Goal: Information Seeking & Learning: Learn about a topic

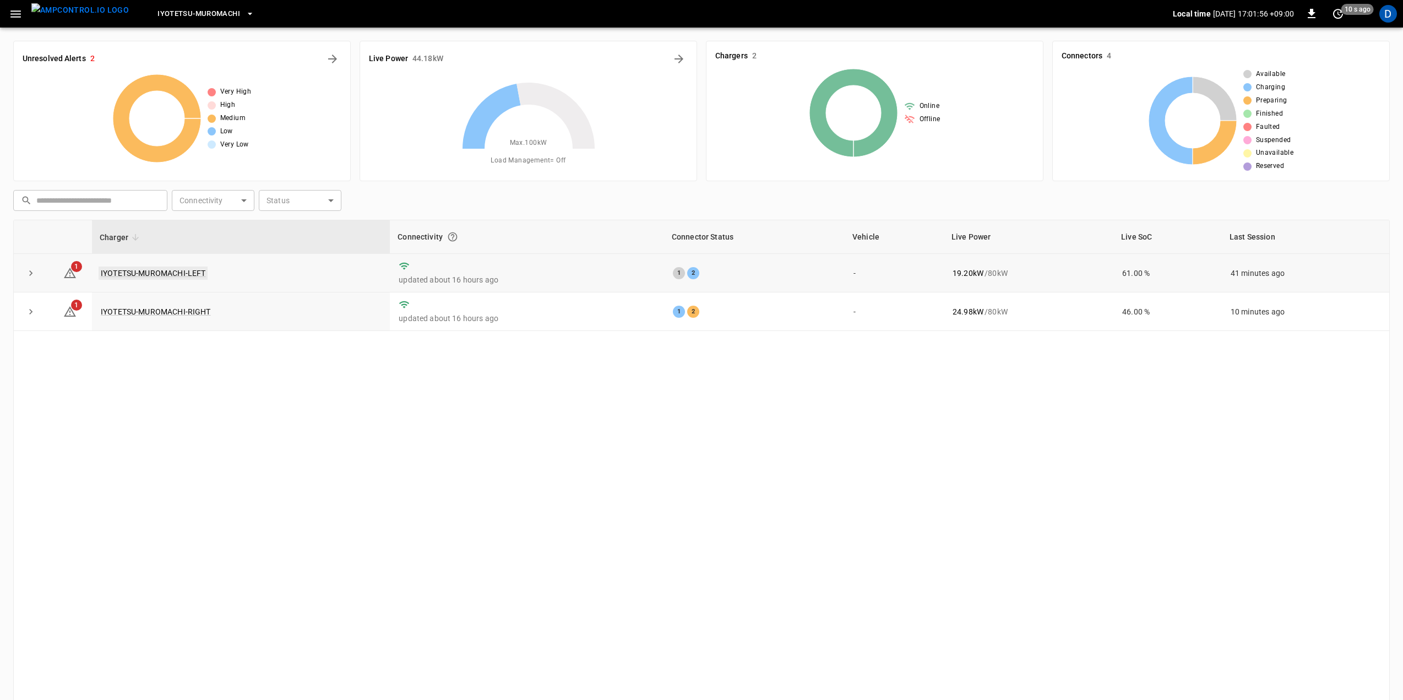
click at [173, 271] on link "IYOTETSU-MUROMACHI-LEFT" at bounding box center [153, 272] width 109 height 13
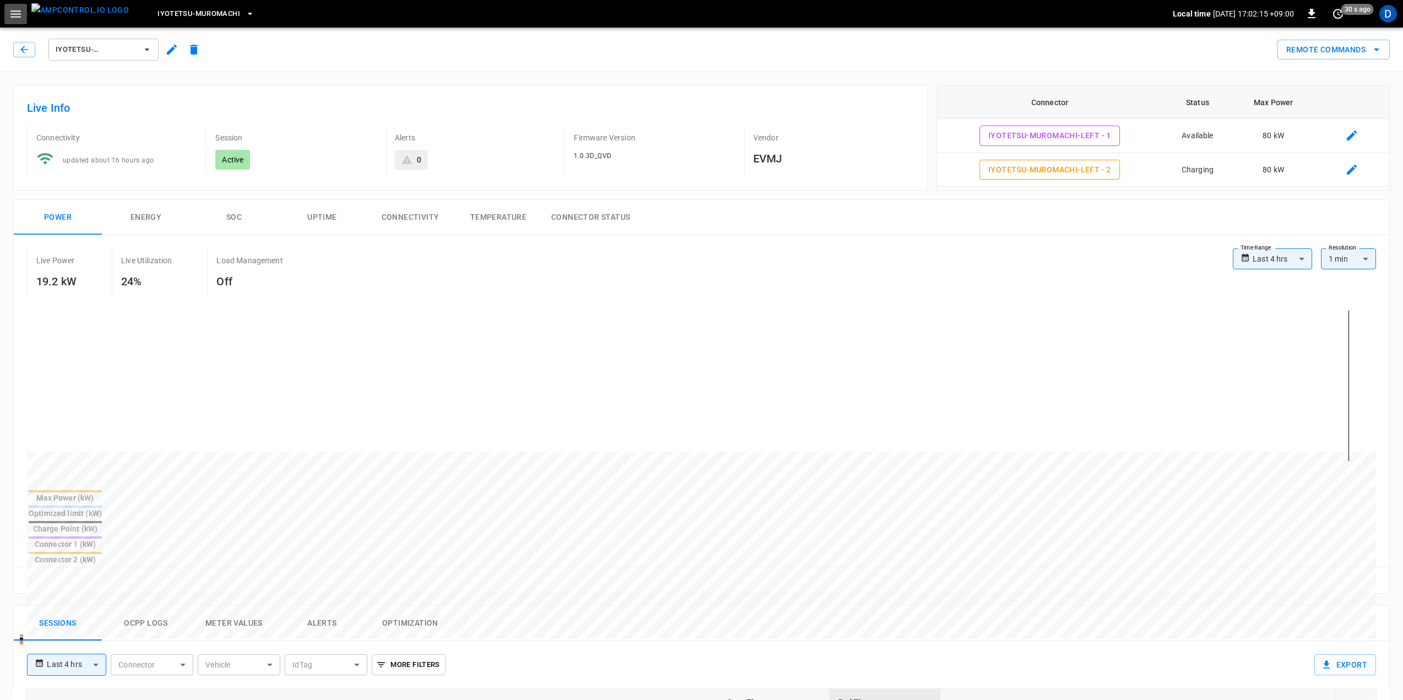
click at [17, 14] on icon "button" at bounding box center [15, 13] width 10 height 7
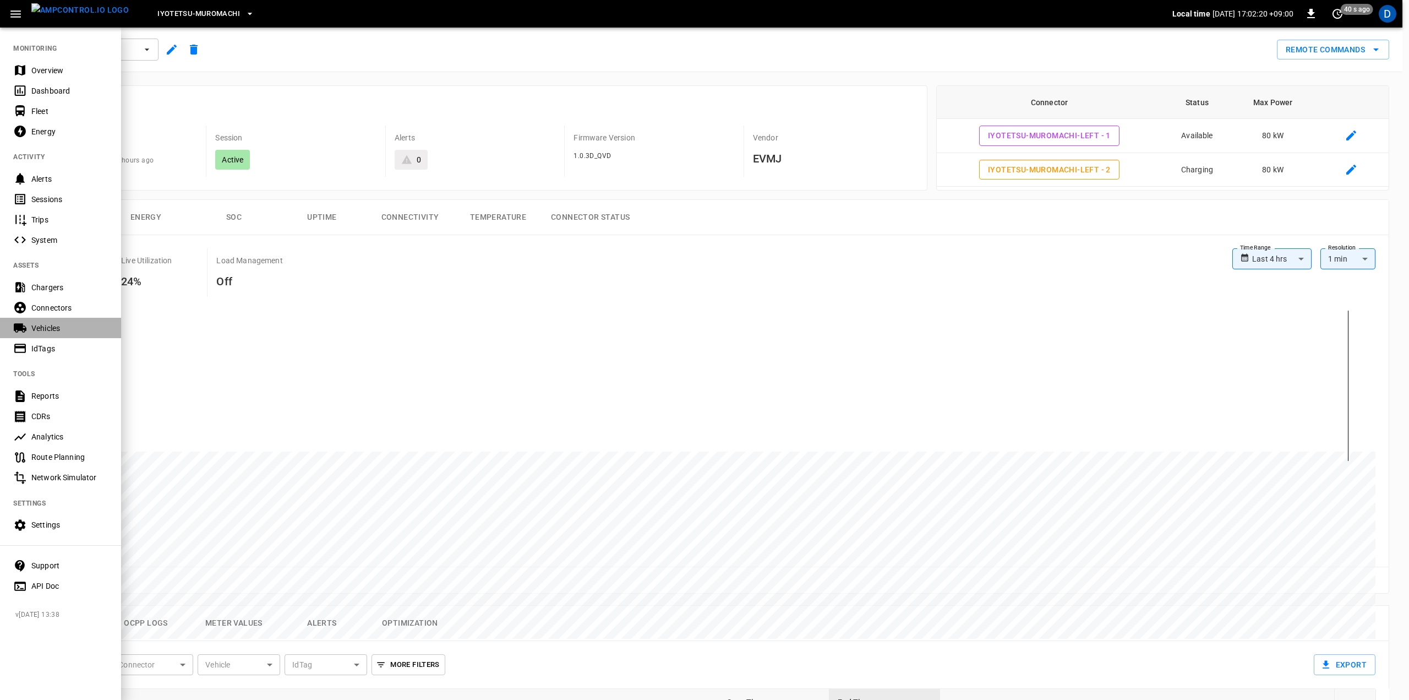
click at [48, 324] on div "Vehicles" at bounding box center [69, 328] width 77 height 11
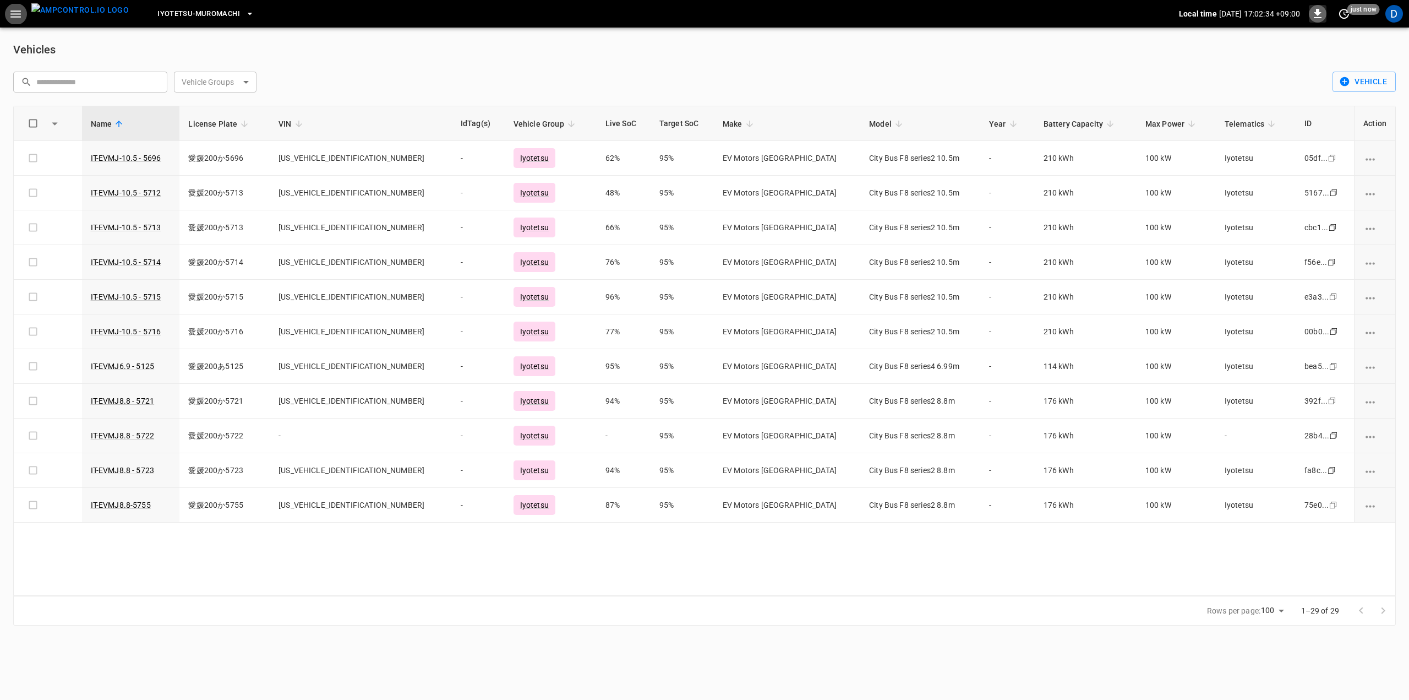
click at [1318, 18] on icon "button" at bounding box center [1318, 13] width 8 height 9
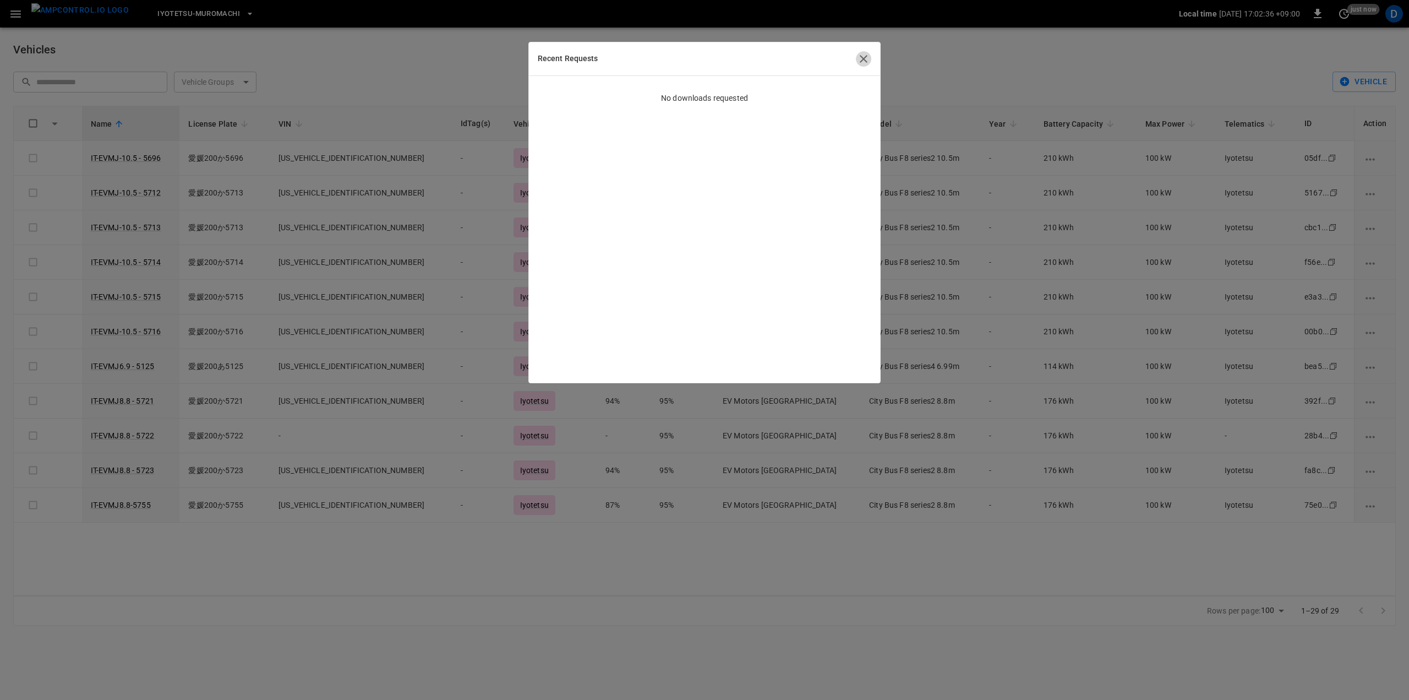
click at [865, 58] on icon "button" at bounding box center [864, 59] width 8 height 8
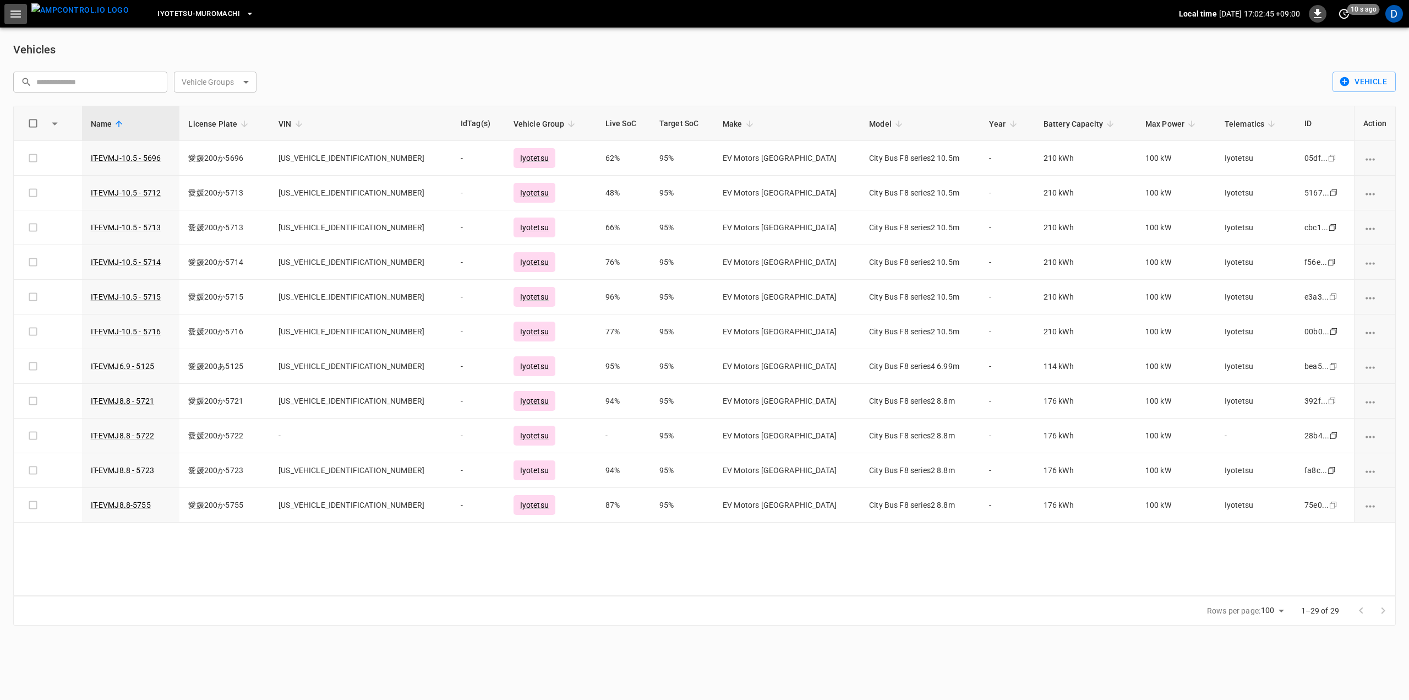
click at [15, 18] on icon "button" at bounding box center [16, 14] width 14 height 14
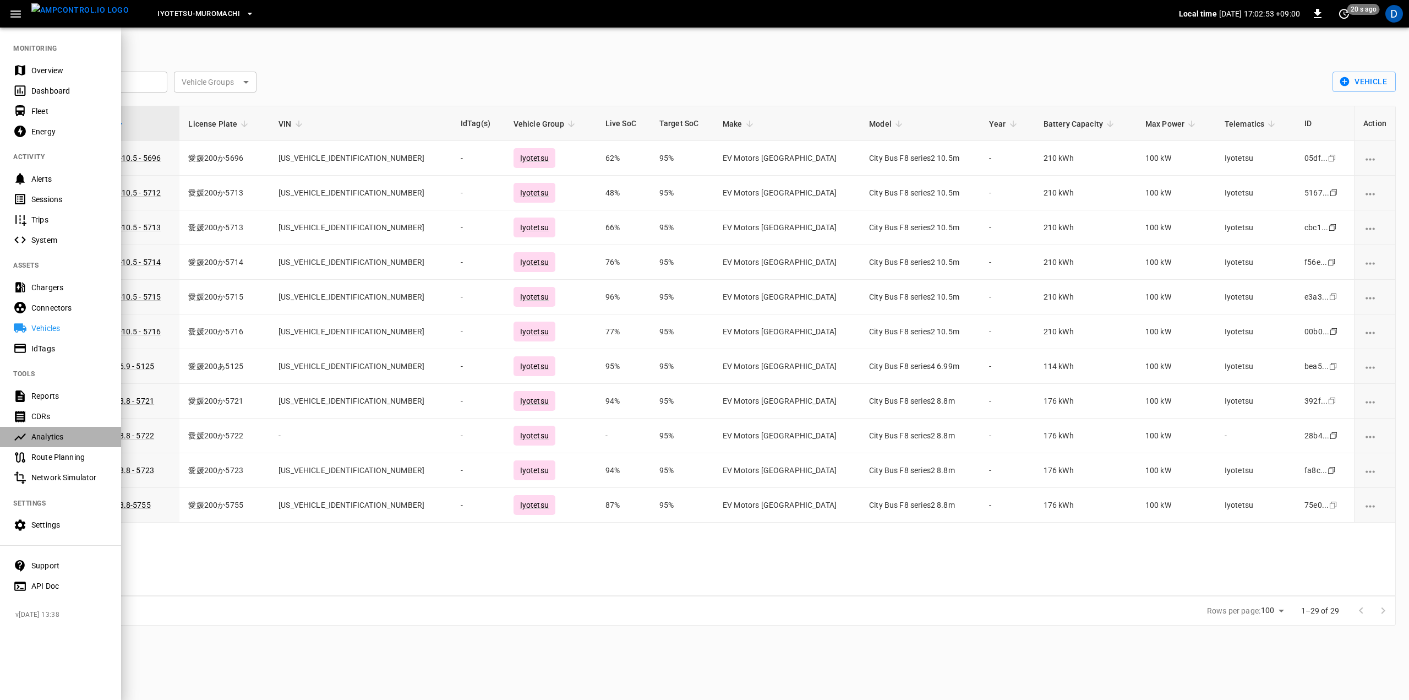
click at [48, 434] on div "Analytics" at bounding box center [69, 436] width 77 height 11
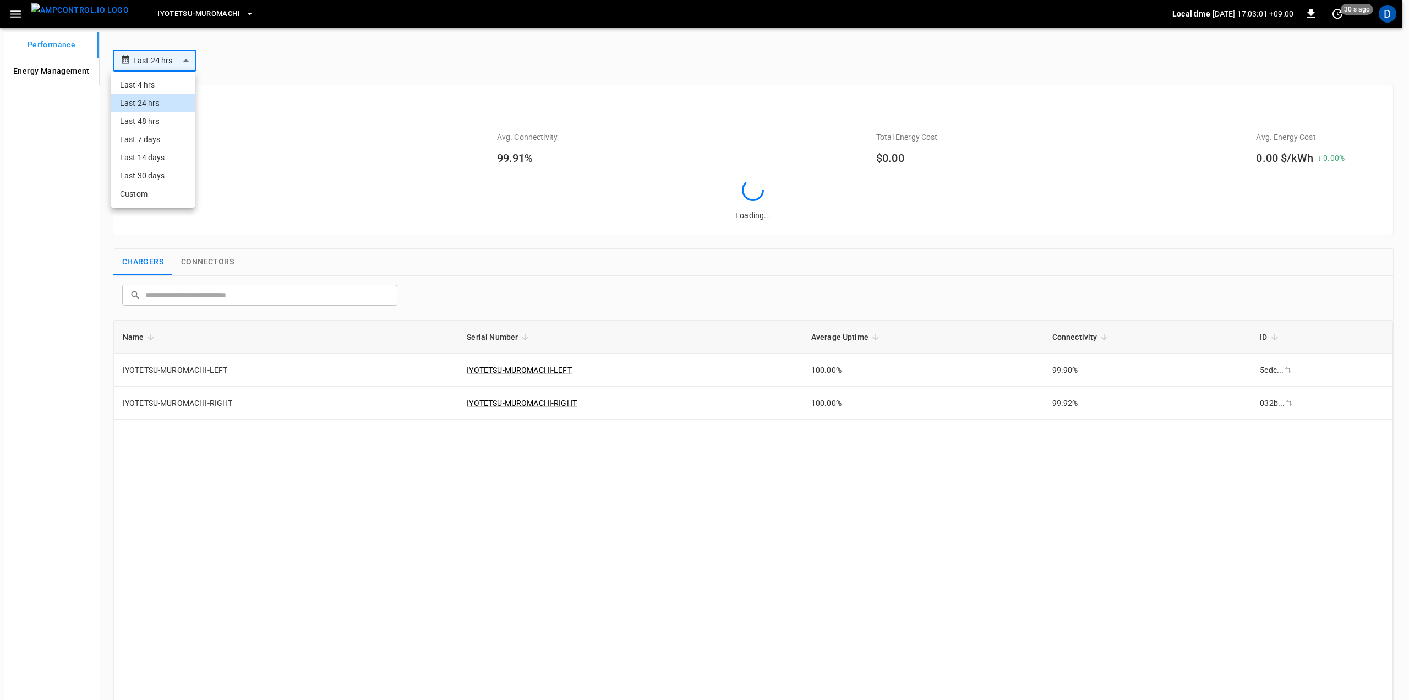
click at [184, 63] on body "**********" at bounding box center [704, 424] width 1409 height 849
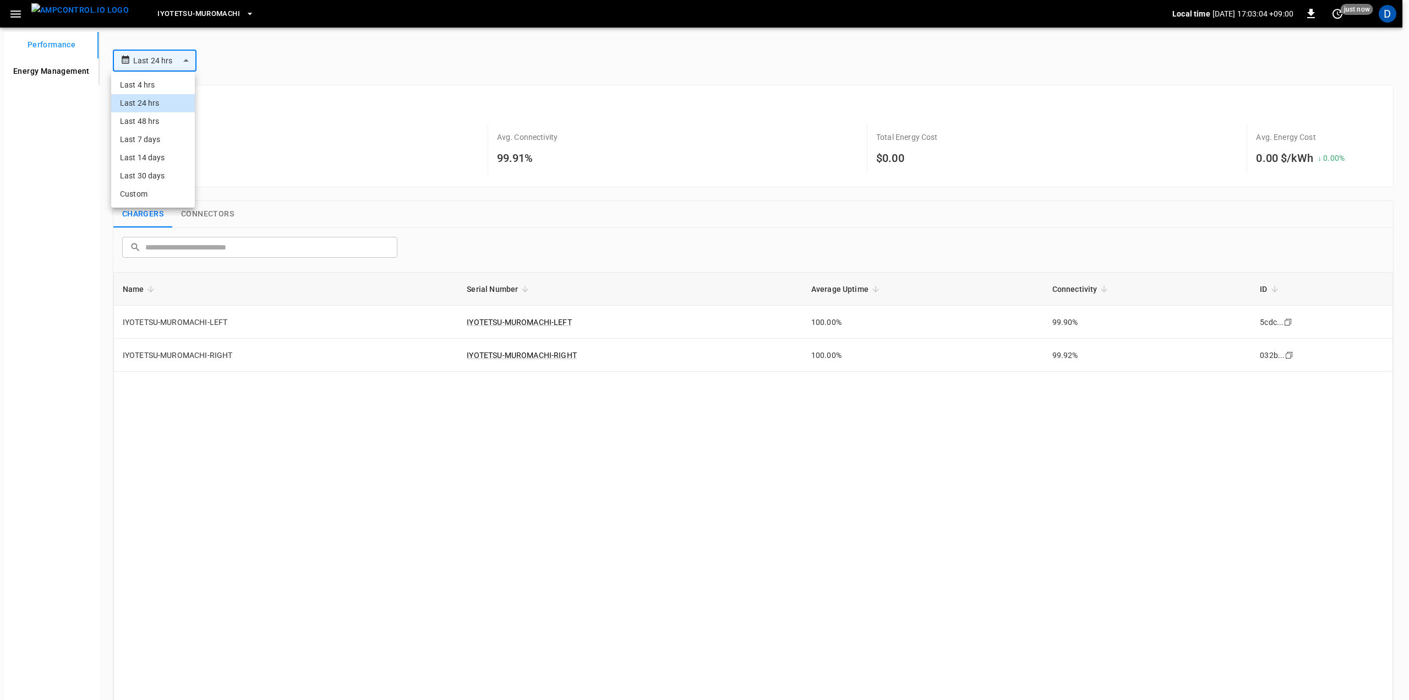
click at [380, 35] on div at bounding box center [704, 350] width 1409 height 700
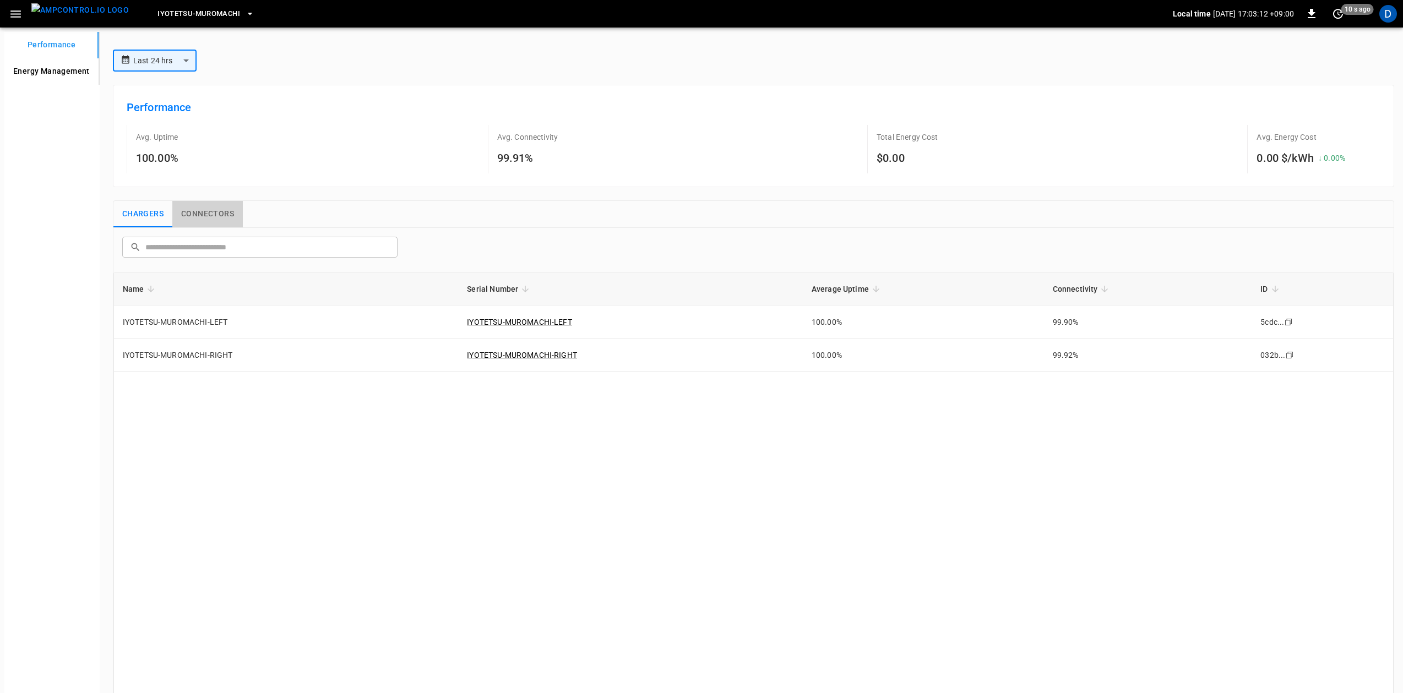
click at [213, 208] on button "Connectors" at bounding box center [207, 214] width 70 height 26
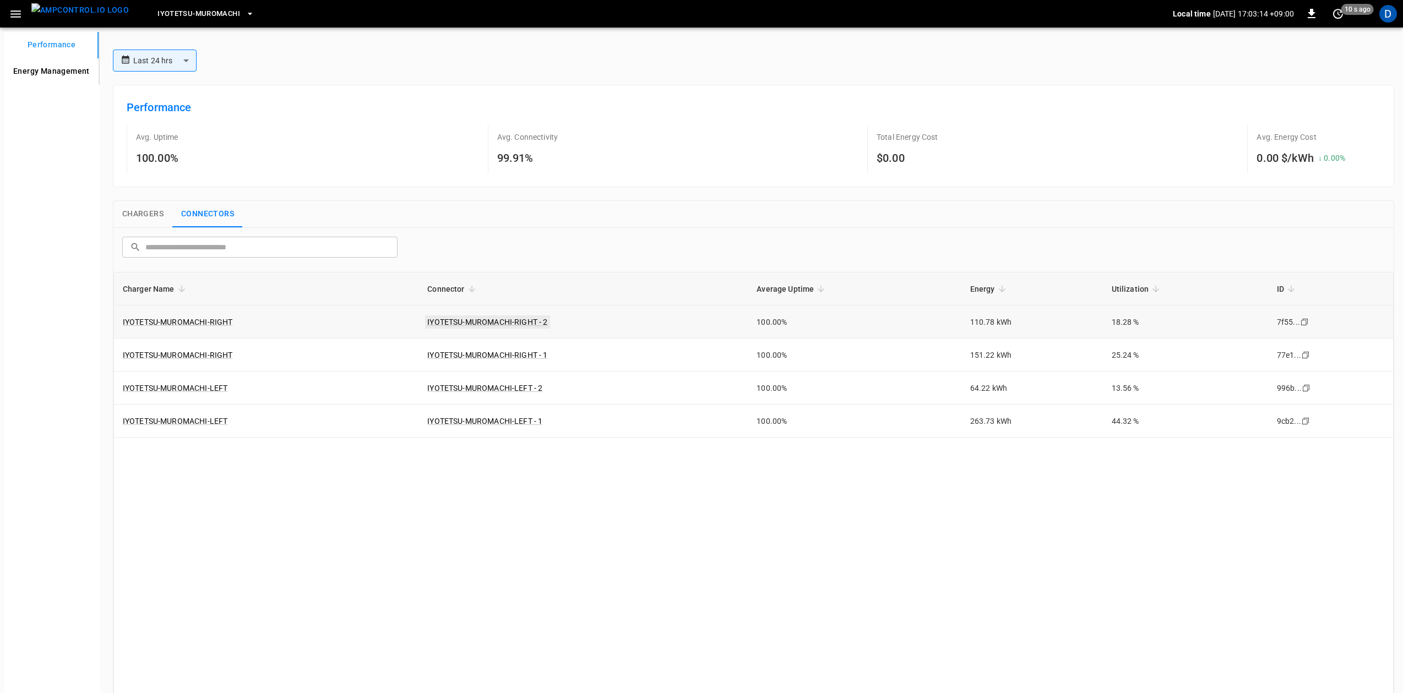
click at [446, 316] on link "IYOTETSU-MUROMACHI-RIGHT - 2" at bounding box center [487, 321] width 124 height 13
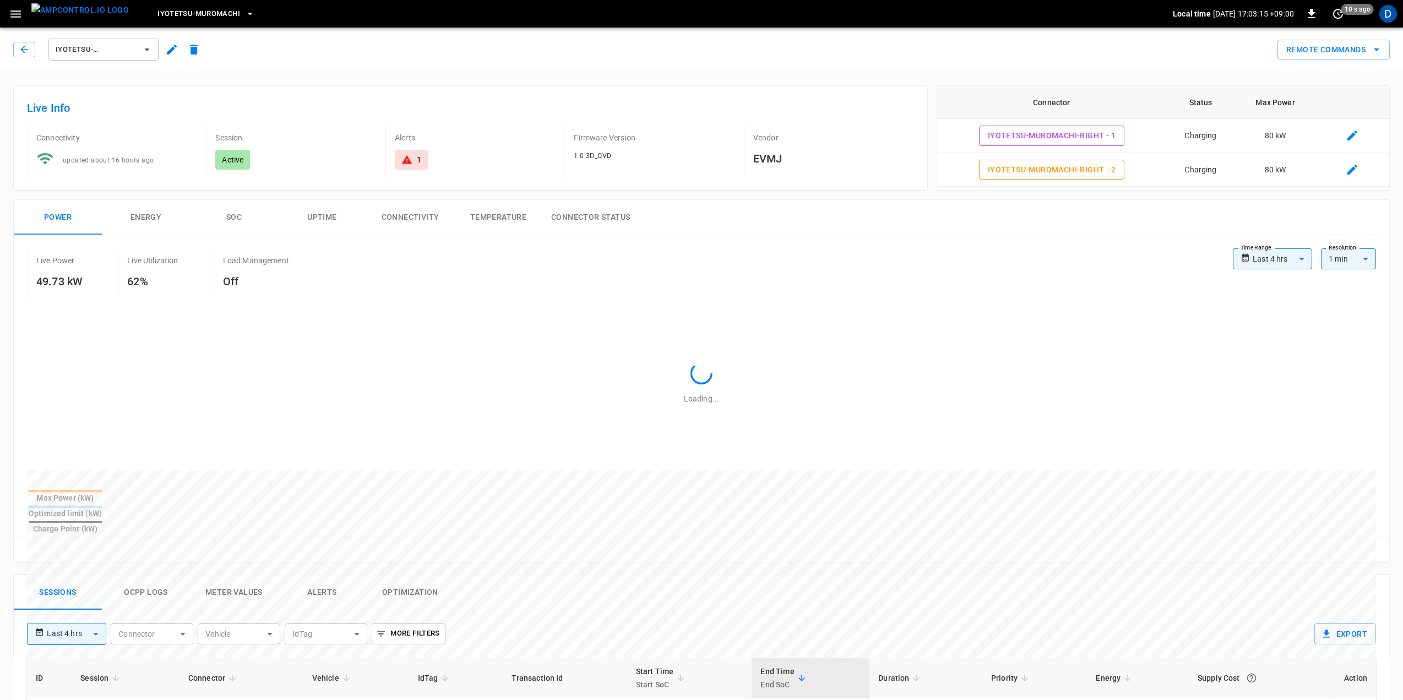
type input "**********"
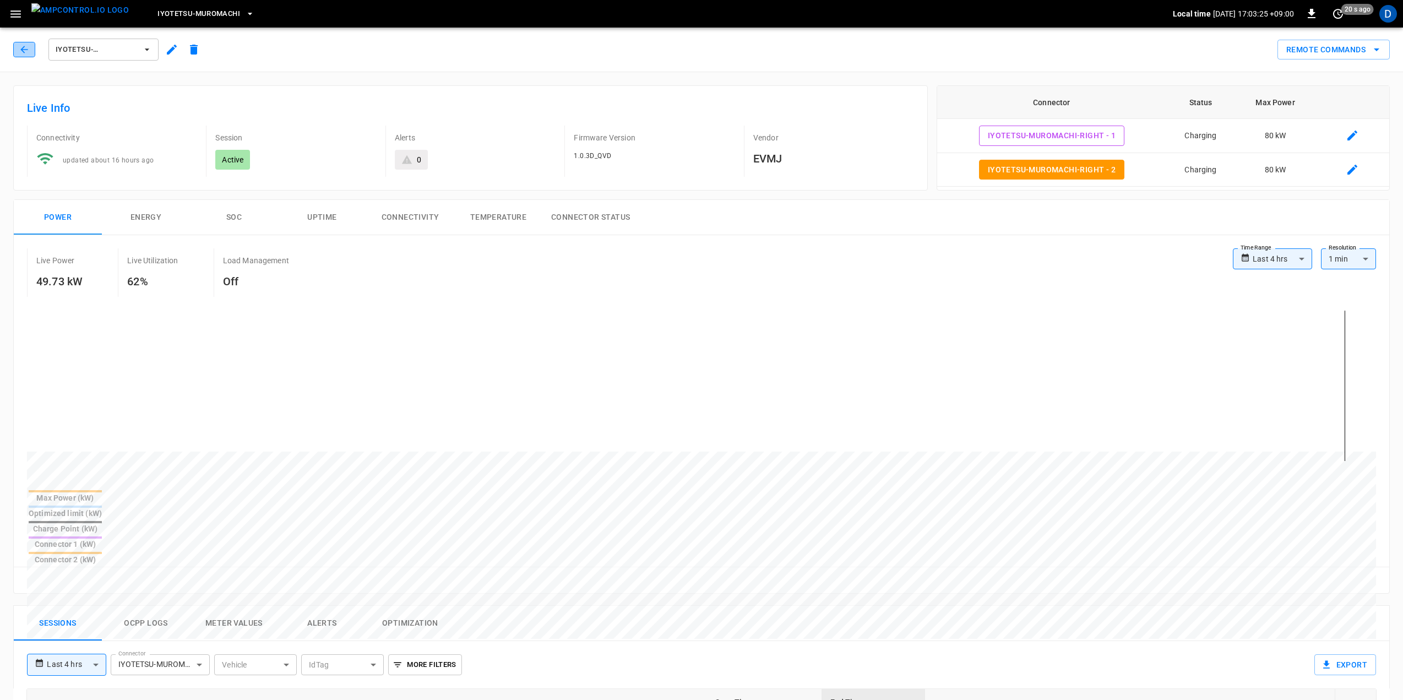
click at [20, 50] on icon "button" at bounding box center [24, 49] width 11 height 11
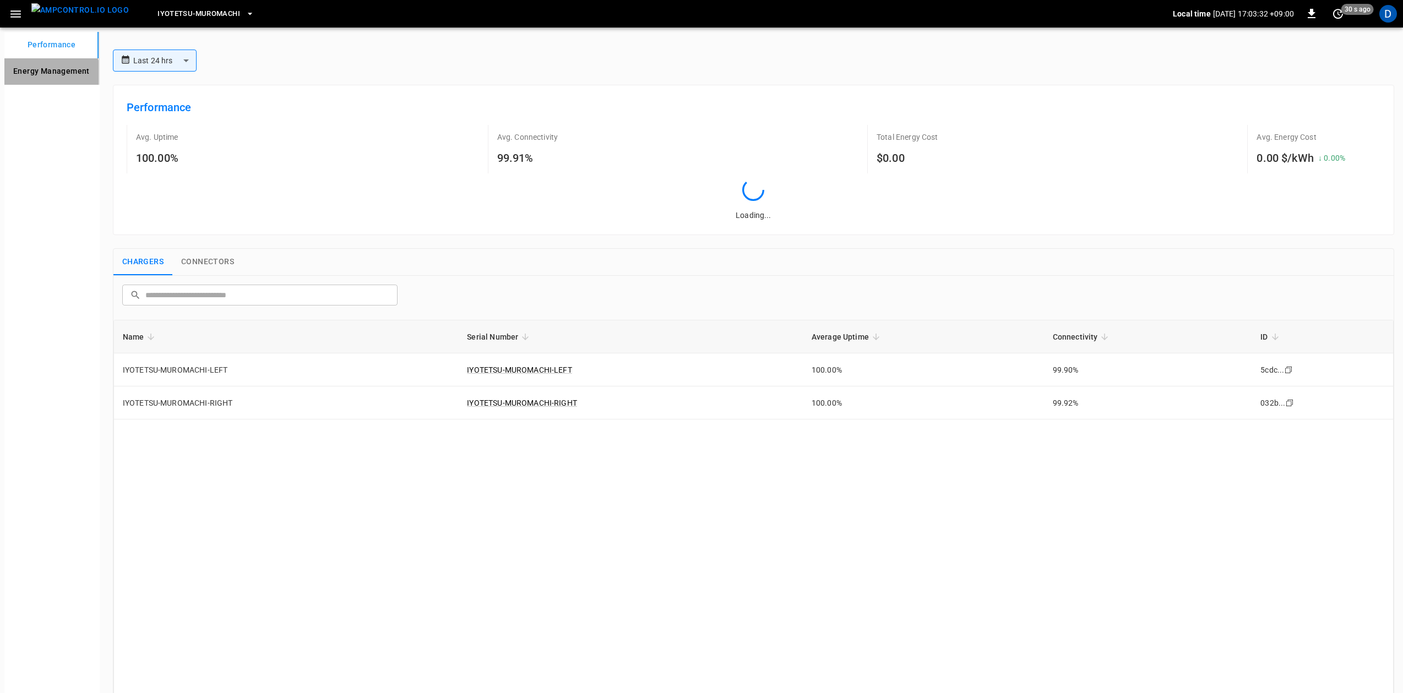
click at [48, 74] on Management "Energy Management" at bounding box center [51, 71] width 94 height 26
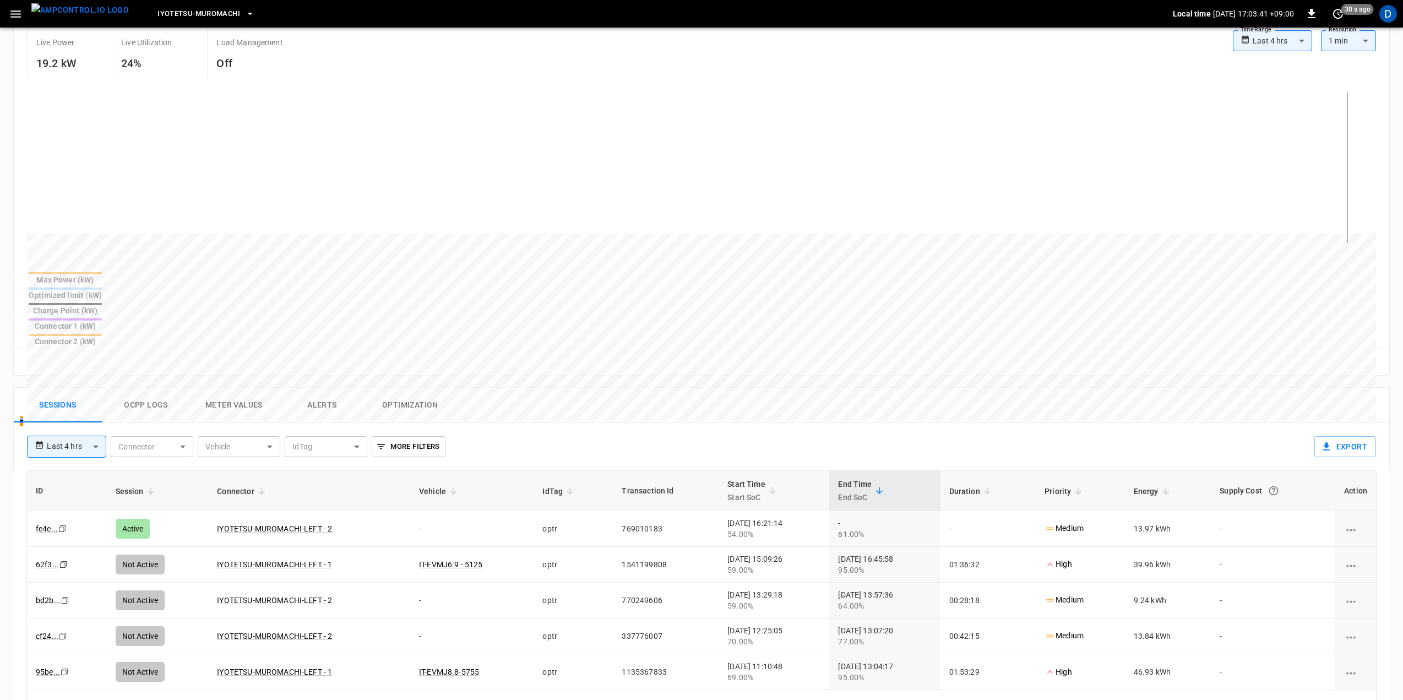
scroll to position [219, 0]
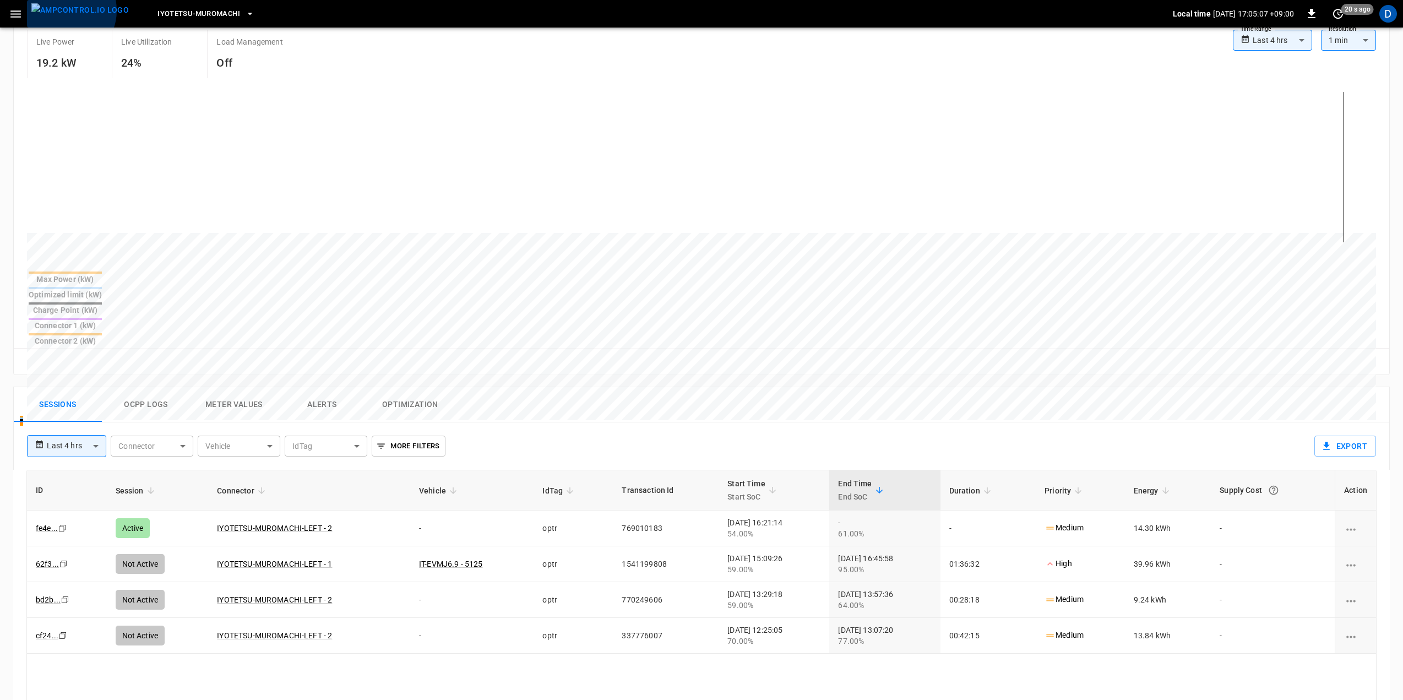
click at [64, 10] on img "menu" at bounding box center [79, 10] width 97 height 14
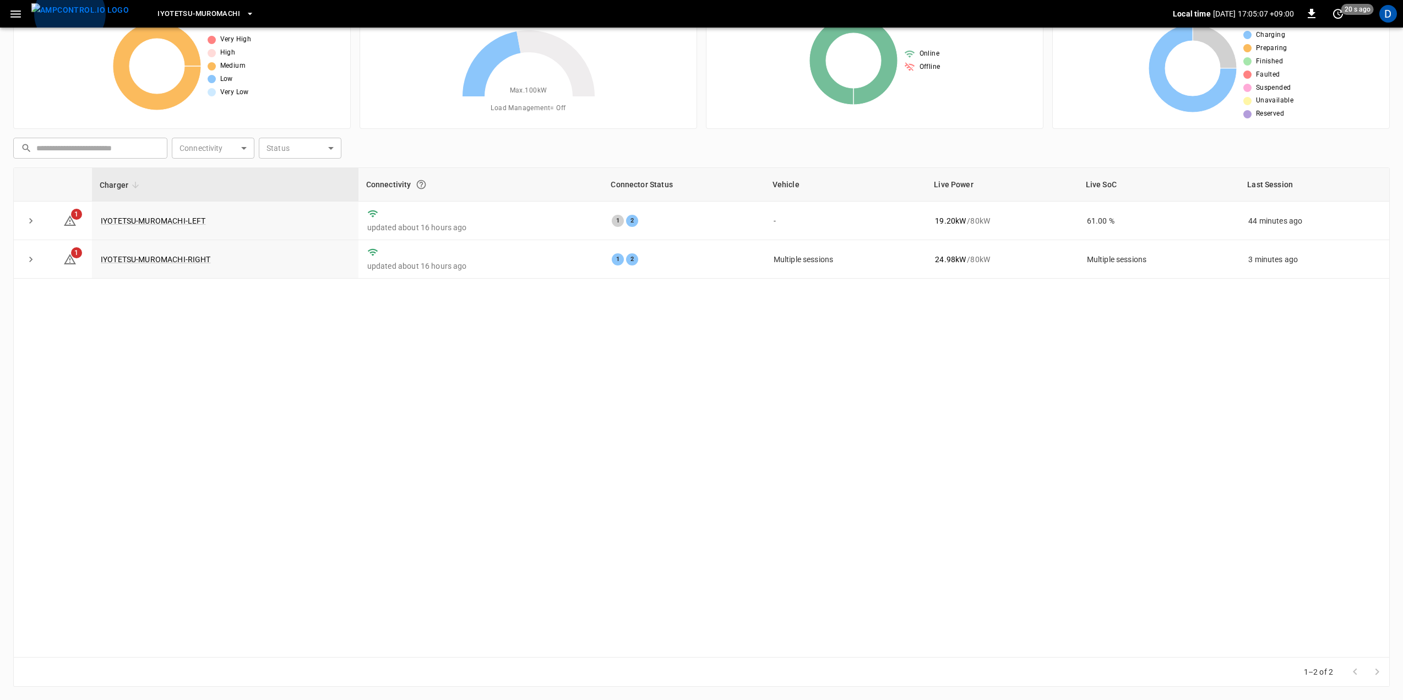
scroll to position [52, 0]
click at [69, 220] on icon at bounding box center [69, 220] width 13 height 13
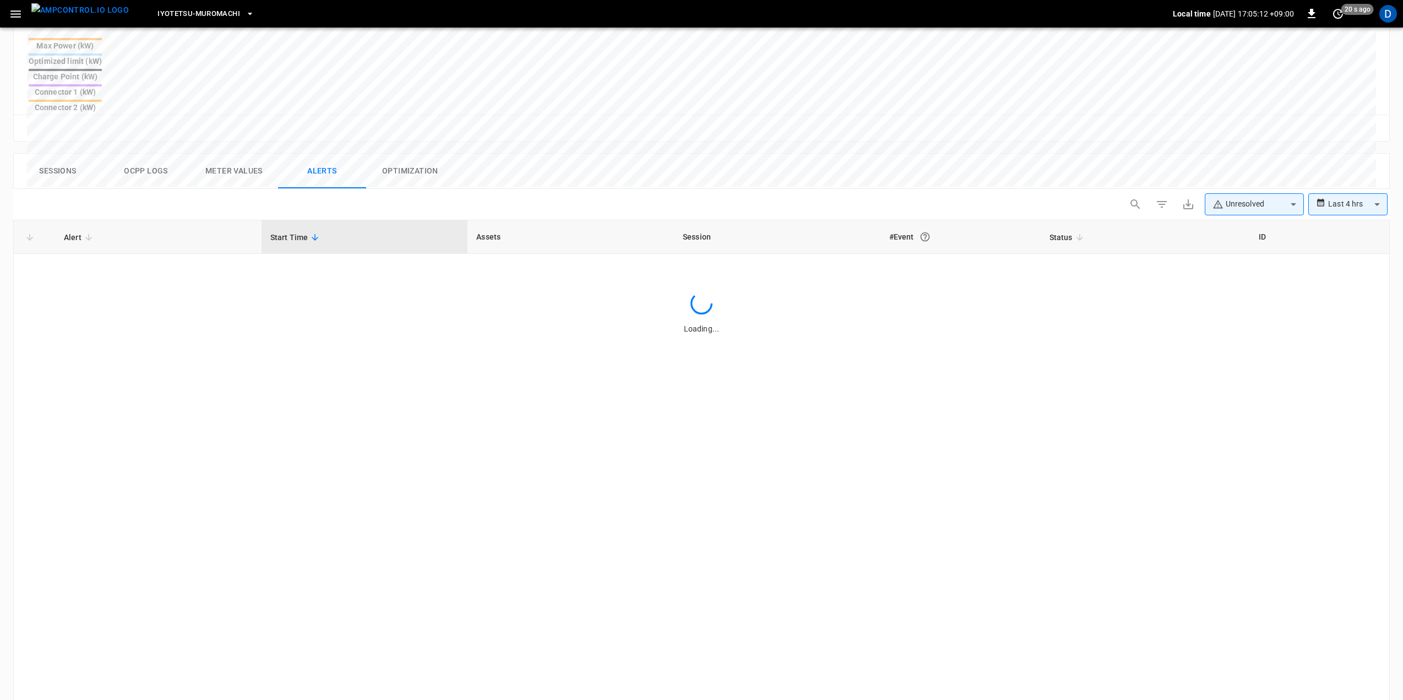
scroll to position [467, 0]
